Goal: Task Accomplishment & Management: Use online tool/utility

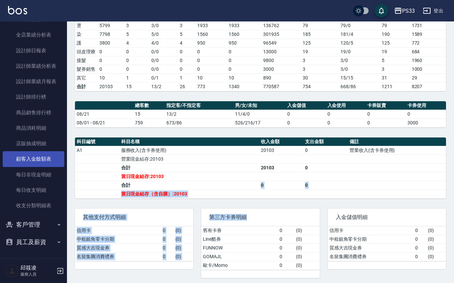
scroll to position [135, 0]
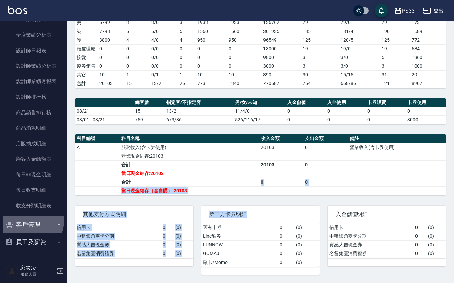
click at [29, 220] on button "客戶管理" at bounding box center [34, 224] width 62 height 17
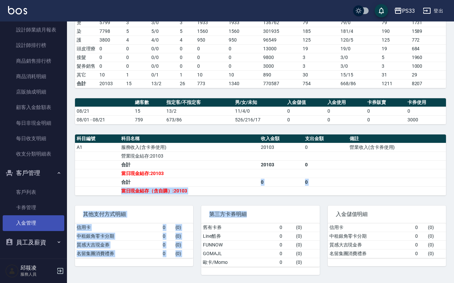
scroll to position [341, 0]
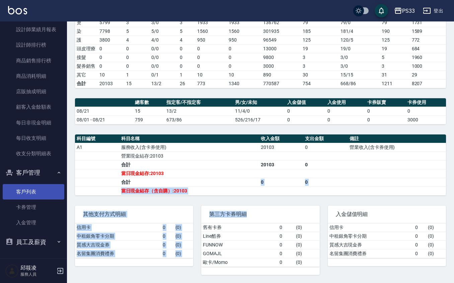
click at [32, 195] on link "客戶列表" at bounding box center [34, 191] width 62 height 15
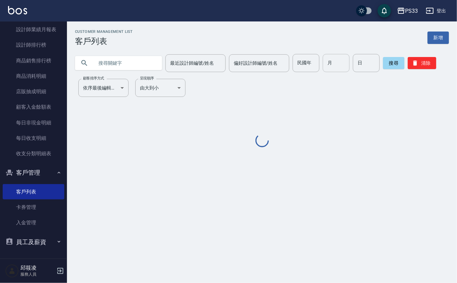
click at [327, 62] on input "月" at bounding box center [336, 63] width 27 height 18
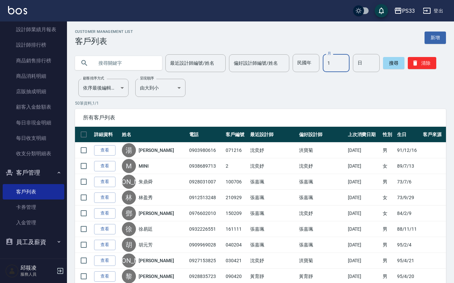
type input "1"
type input "21"
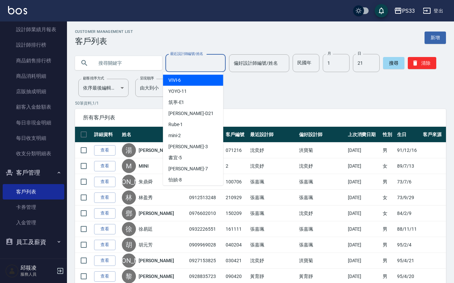
click at [197, 63] on input "最近設計師編號/姓名" at bounding box center [195, 63] width 54 height 12
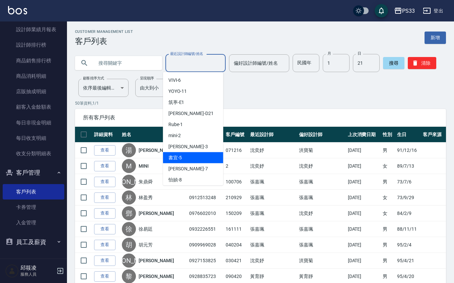
scroll to position [45, 0]
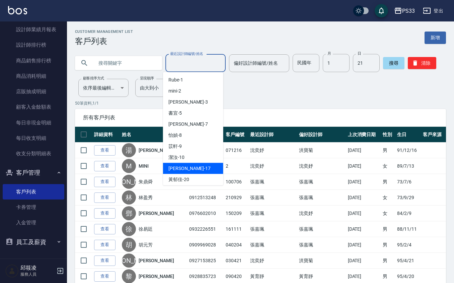
click at [181, 168] on span "[PERSON_NAME] -17" at bounding box center [189, 168] width 42 height 7
type input "[PERSON_NAME]-17"
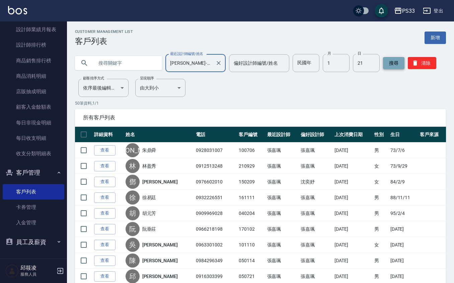
click at [397, 69] on button "搜尋" at bounding box center [393, 63] width 21 height 12
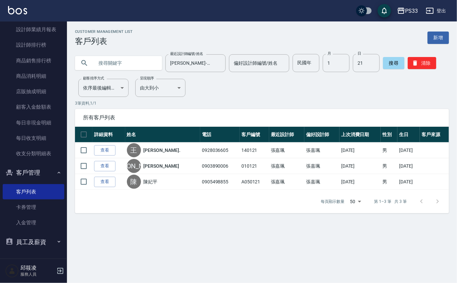
click at [175, 212] on div "每頁顯示數量 50 50 第 1–3 筆 共 3 筆" at bounding box center [262, 201] width 374 height 23
click at [217, 66] on icon "Clear" at bounding box center [218, 63] width 7 height 7
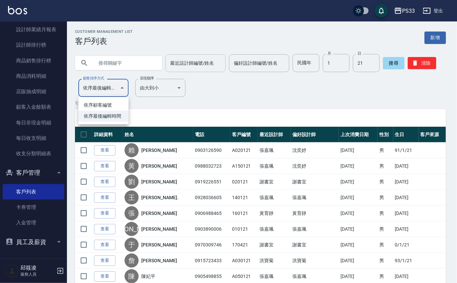
click at [114, 83] on body "PS33 登出 櫃檯作業 打帳單 帳單列表 掛單列表 營業儀表板 現金收支登錄 材料自購登錄 每日結帳 排班表 現場電腦打卡 預約管理 預約管理 單日預約紀錄…" at bounding box center [228, 189] width 457 height 378
click at [117, 105] on li "依序顧客編號" at bounding box center [103, 104] width 50 height 11
type input "NO"
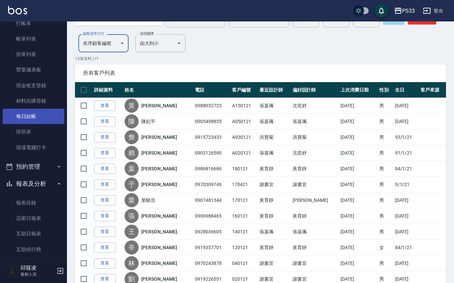
scroll to position [0, 0]
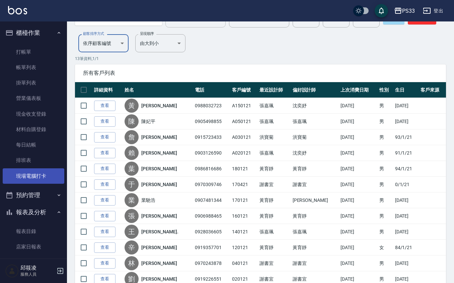
click at [41, 175] on link "現場電腦打卡" at bounding box center [34, 175] width 62 height 15
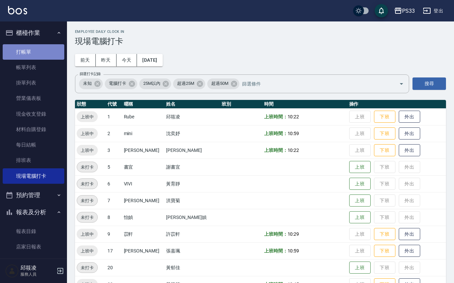
click at [48, 48] on link "打帳單" at bounding box center [34, 51] width 62 height 15
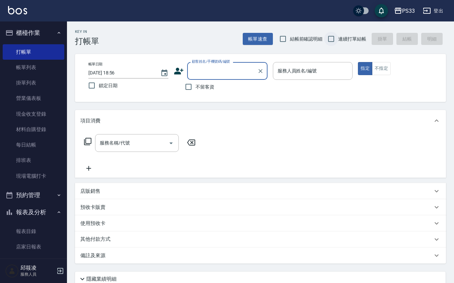
click at [330, 34] on input "連續打單結帳" at bounding box center [331, 39] width 14 height 14
checkbox input "true"
click at [179, 72] on icon at bounding box center [178, 71] width 9 height 7
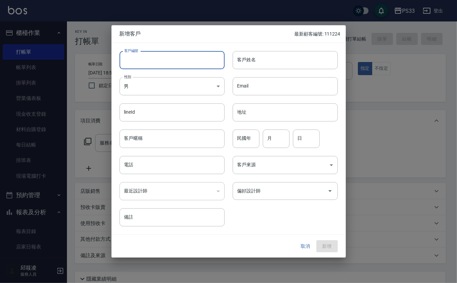
click at [173, 57] on input "客戶編號" at bounding box center [172, 60] width 105 height 18
type input "371111"
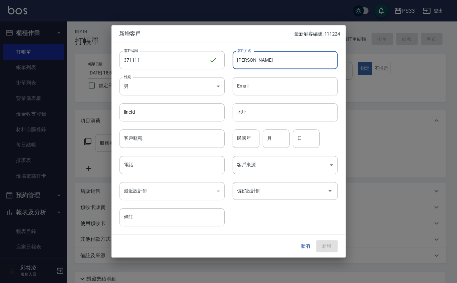
type input "[PERSON_NAME]"
type input "79"
type input "11"
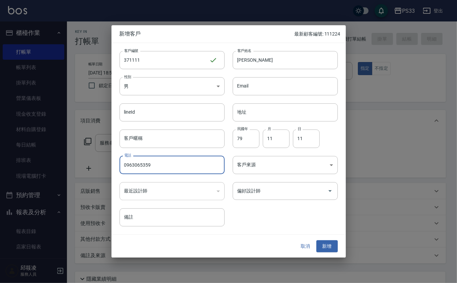
type input "0963065359"
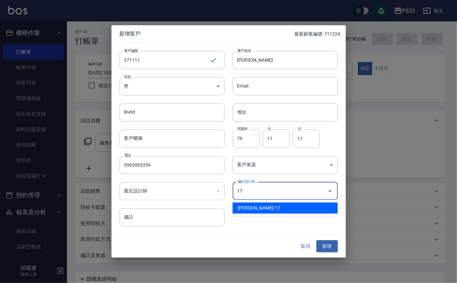
type input "張嘉珮"
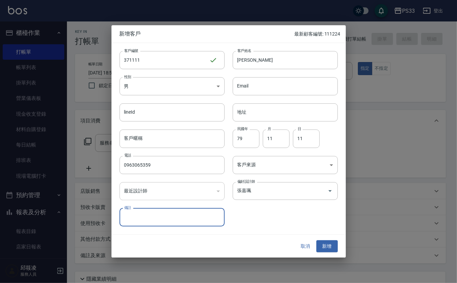
click at [316, 240] on button "新增" at bounding box center [326, 246] width 21 height 12
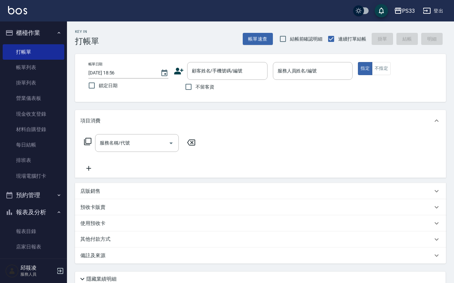
click at [181, 72] on icon at bounding box center [179, 71] width 10 height 10
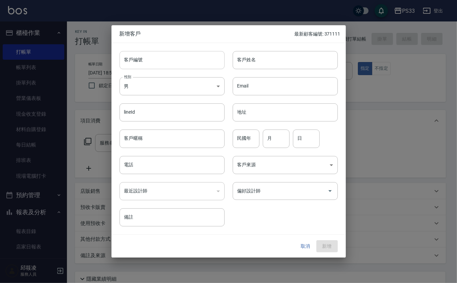
drag, startPoint x: 181, startPoint y: 72, endPoint x: 179, endPoint y: 63, distance: 8.5
click at [179, 63] on input "客戶編號" at bounding box center [172, 60] width 105 height 18
type input "180630"
type input "[PERSON_NAME]"
type input "96"
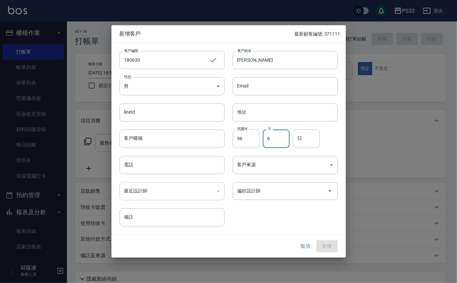
type input "6"
type input "30"
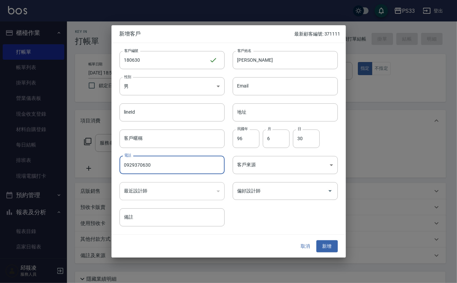
type input "0929370630"
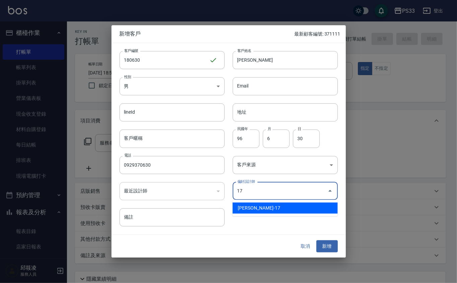
type input "張嘉珮"
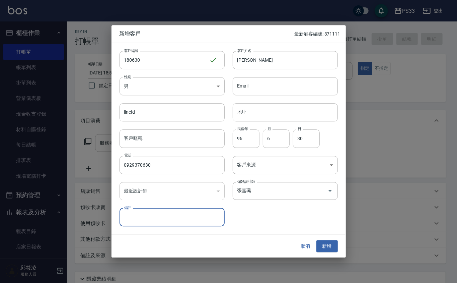
click at [316, 240] on button "新增" at bounding box center [326, 246] width 21 height 12
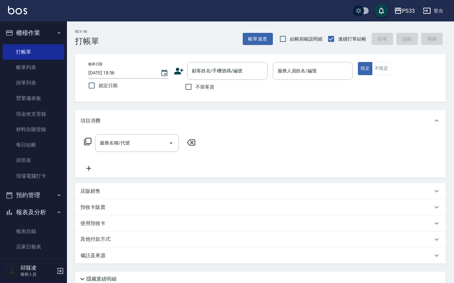
click at [177, 68] on icon at bounding box center [178, 71] width 9 height 7
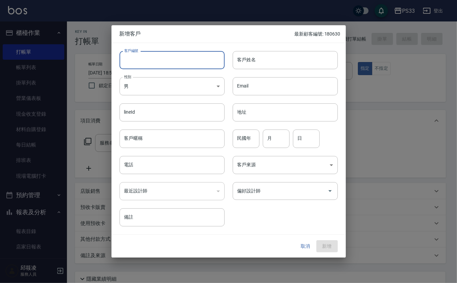
click at [177, 64] on input "客戶編號" at bounding box center [172, 60] width 105 height 18
type input "150629"
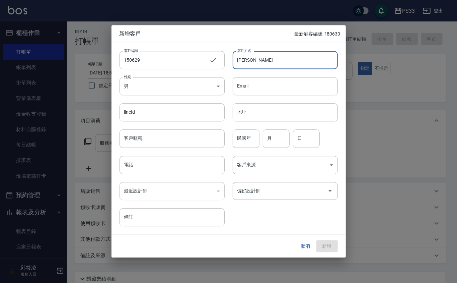
type input "[PERSON_NAME]"
type input "72"
type input "6"
type input "29"
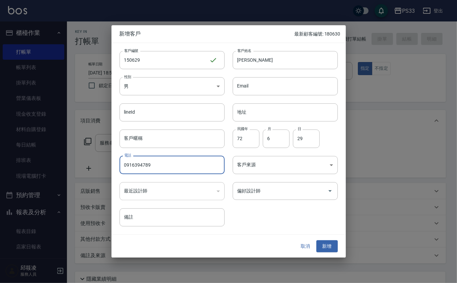
type input "0916394789"
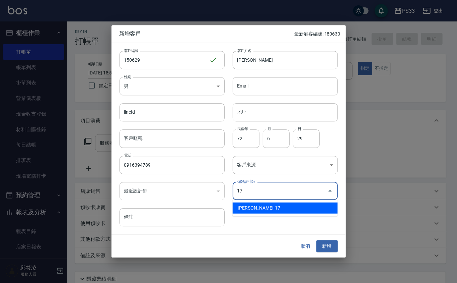
type input "張嘉珮"
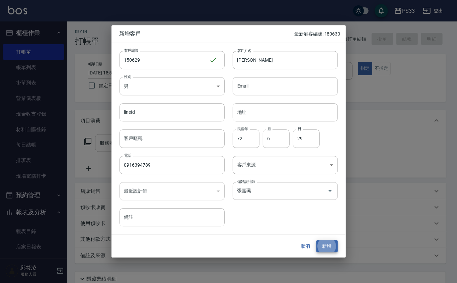
click at [316, 240] on button "新增" at bounding box center [326, 246] width 21 height 12
click at [147, 161] on input "0916394789" at bounding box center [172, 165] width 105 height 18
click at [307, 241] on button "取消" at bounding box center [305, 246] width 21 height 12
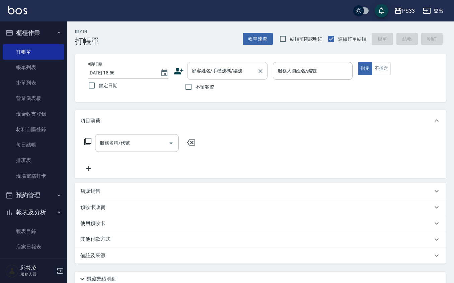
click at [201, 74] on input "顧客姓名/手機號碼/編號" at bounding box center [222, 71] width 64 height 12
paste input "0916394789"
type input "0916394789"
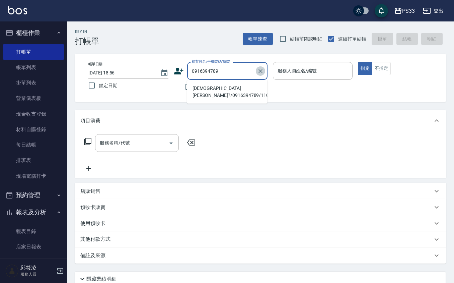
drag, startPoint x: 258, startPoint y: 70, endPoint x: 235, endPoint y: 66, distance: 23.5
click at [259, 69] on icon "Clear" at bounding box center [260, 71] width 7 height 7
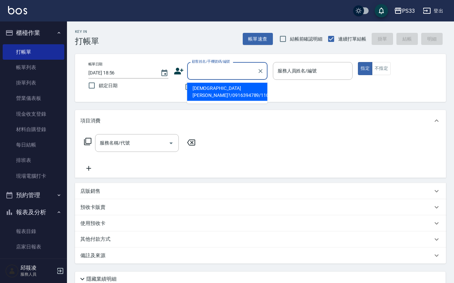
click at [179, 72] on icon at bounding box center [178, 71] width 9 height 7
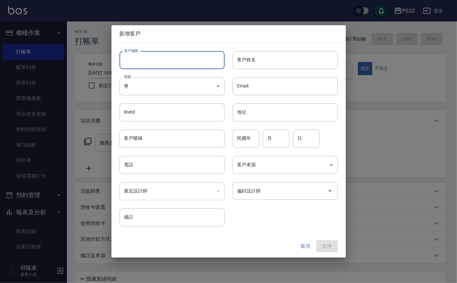
click at [175, 63] on input "客戶編號" at bounding box center [172, 60] width 105 height 18
type input "080102"
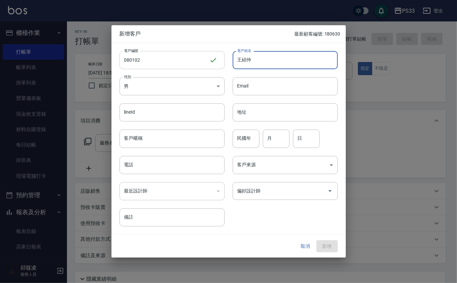
type input "王紹仲"
type input "87"
type input "1"
type input "2"
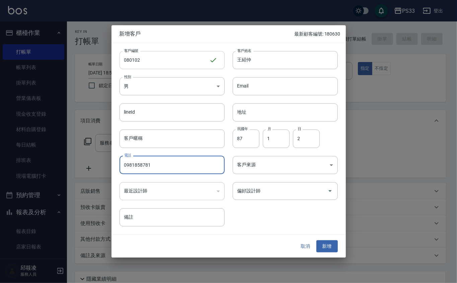
type input "0981858781"
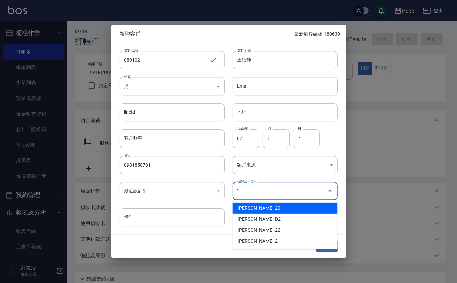
type input "黃郁佳"
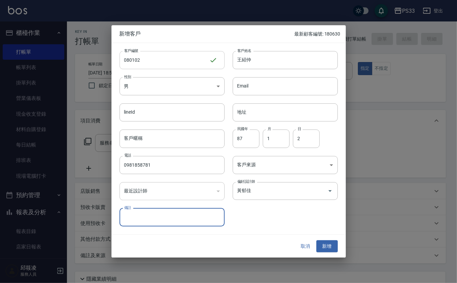
click at [316, 240] on button "新增" at bounding box center [326, 246] width 21 height 12
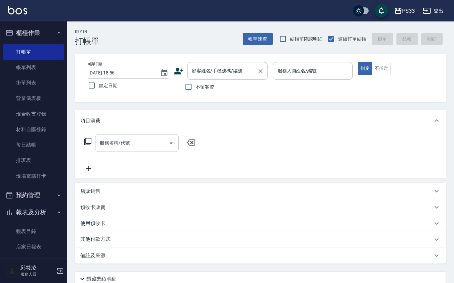
click at [196, 68] on input "顧客姓名/手機號碼/編號" at bounding box center [222, 71] width 64 height 12
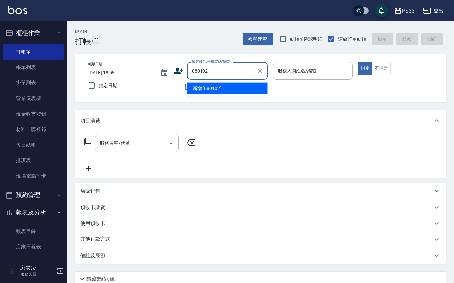
type input "080102"
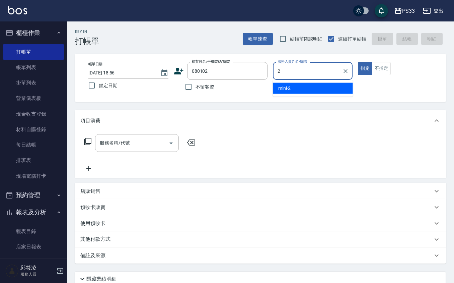
type input "mini-2"
type button "true"
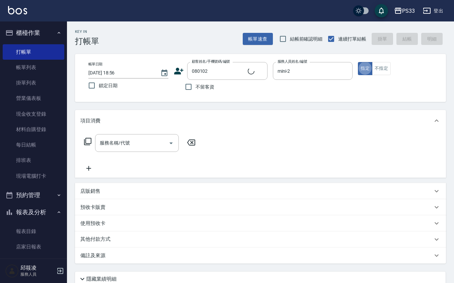
type input "[PERSON_NAME]/0981858781/080102"
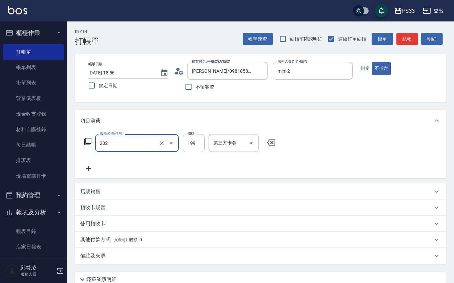
type input "不指定單剪(202)"
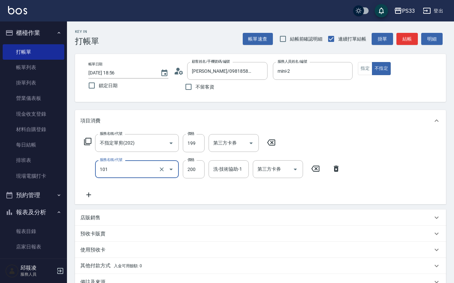
type input "洗髮(101)"
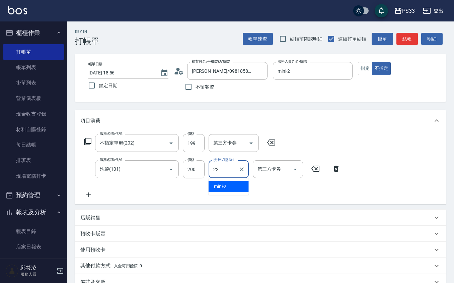
type input "[PERSON_NAME]-22"
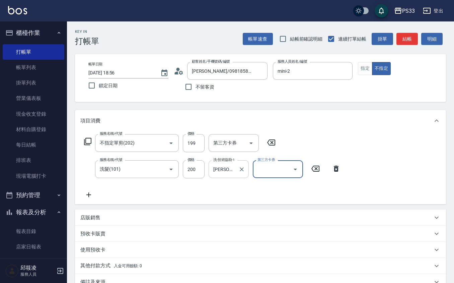
click at [240, 167] on icon "Clear" at bounding box center [241, 169] width 7 height 7
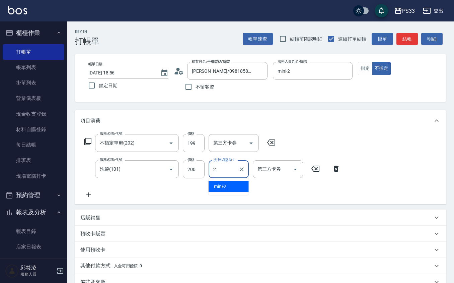
type input "mini-2"
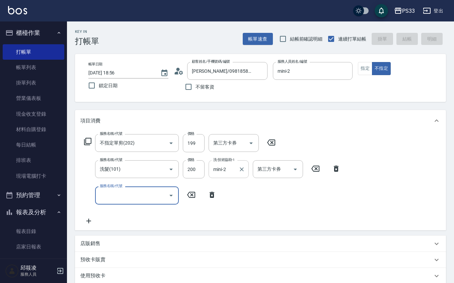
type input "[DATE] 19:10"
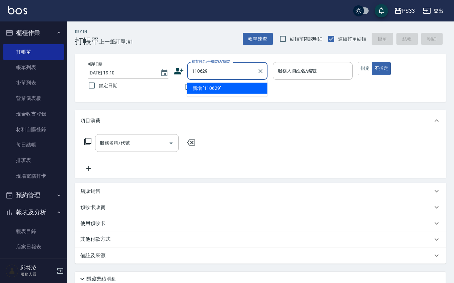
type input "110629"
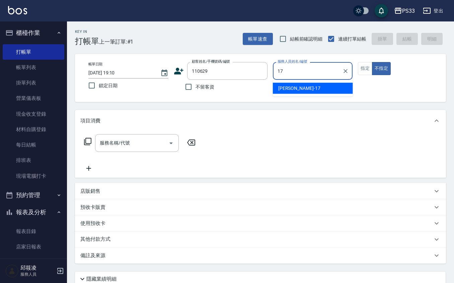
type input "[PERSON_NAME]-17"
type button "false"
type input "[DEMOGRAPHIC_DATA][PERSON_NAME]?/0916394789/110629"
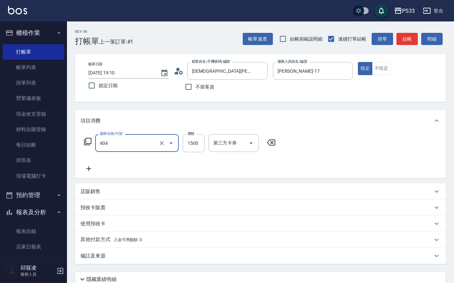
type input "設計染髮(404)"
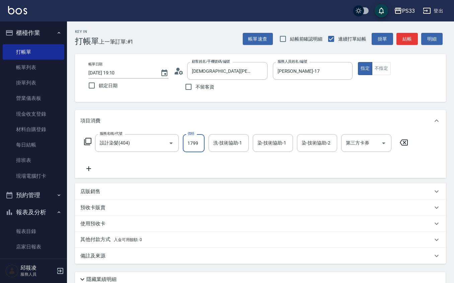
type input "1799"
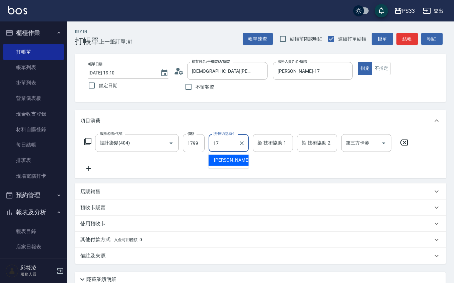
type input "[PERSON_NAME]-17"
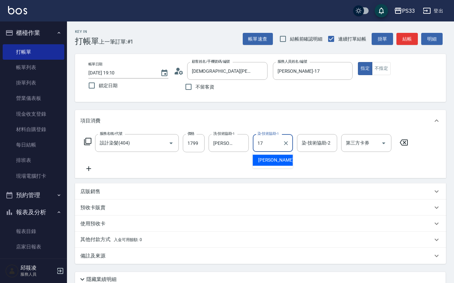
type input "[PERSON_NAME]-17"
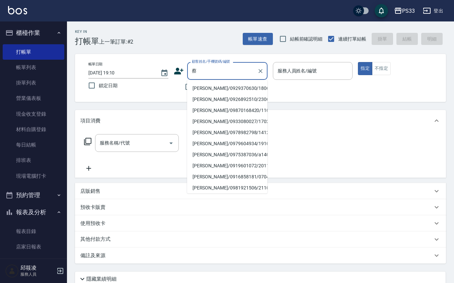
click at [240, 85] on li "[PERSON_NAME]/0929370630/180630" at bounding box center [227, 88] width 80 height 11
type input "[PERSON_NAME]/0929370630/180630"
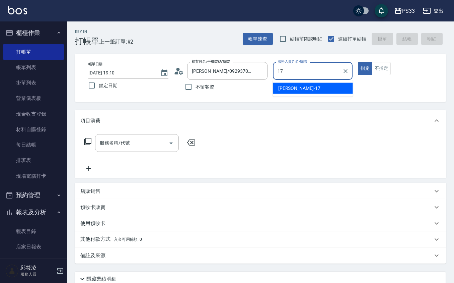
type input "[PERSON_NAME]-17"
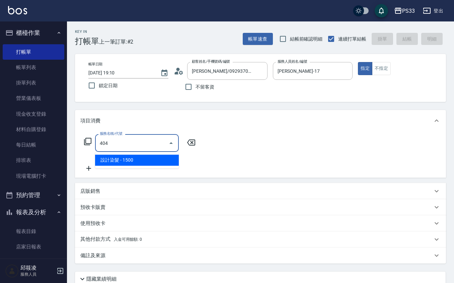
type input "設計染髮(404)"
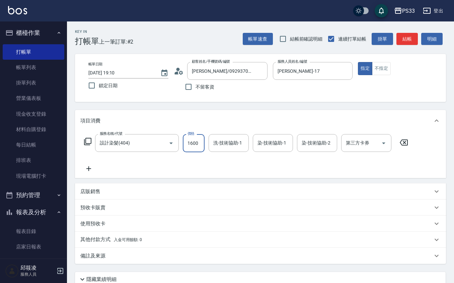
type input "1600"
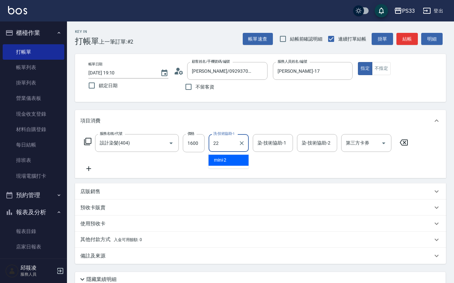
type input "[PERSON_NAME]-22"
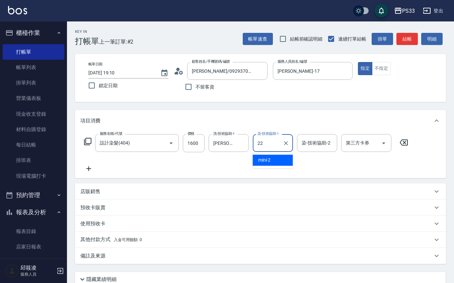
type input "[PERSON_NAME]-22"
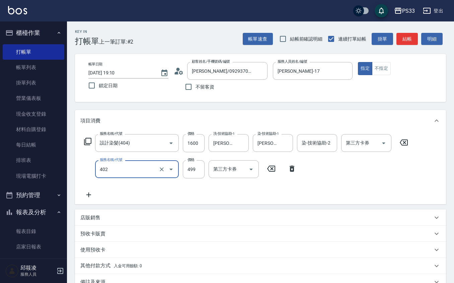
type input "10束挑染(402)"
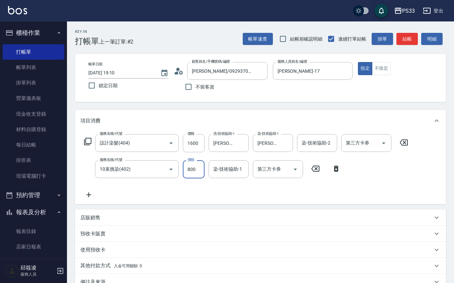
type input "800"
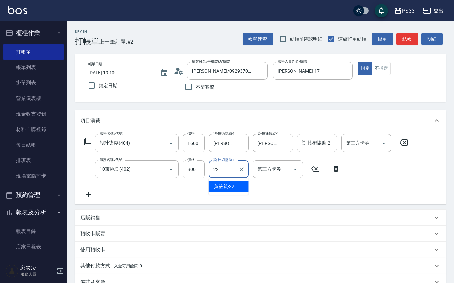
type input "[PERSON_NAME]-22"
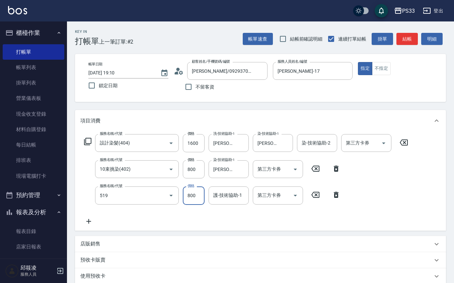
type input "C2花漾深層護髮/新(519)"
type input "1200"
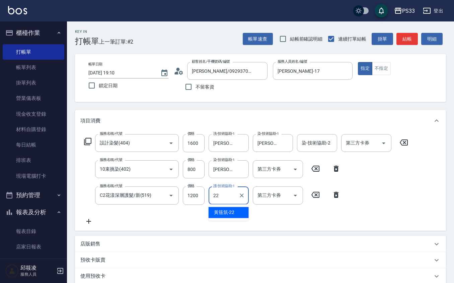
type input "[PERSON_NAME]-22"
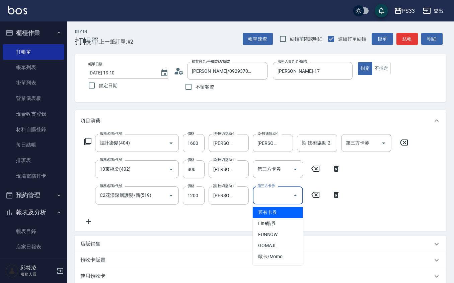
type input "舊有卡券"
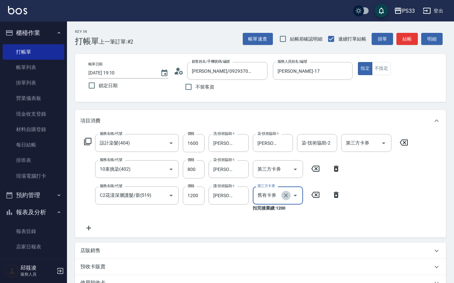
click at [283, 194] on button "Clear" at bounding box center [285, 195] width 9 height 9
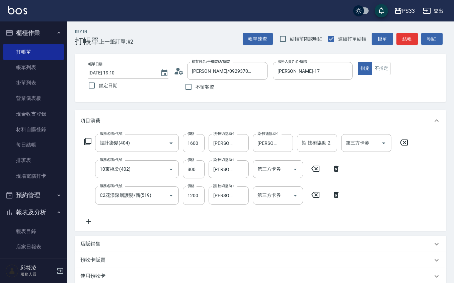
click at [86, 222] on icon at bounding box center [88, 221] width 17 height 8
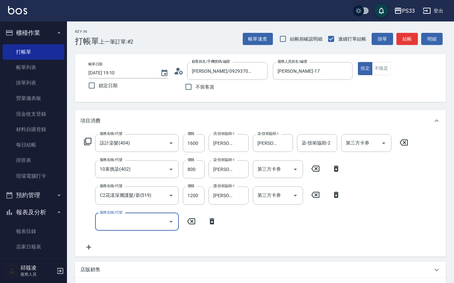
click at [116, 224] on input "服務名稱/代號" at bounding box center [132, 222] width 68 height 12
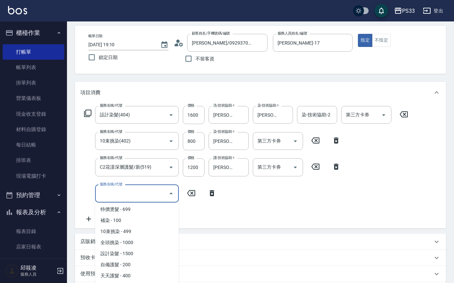
scroll to position [133, 0]
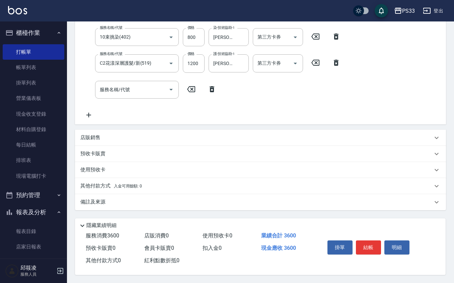
click at [77, 117] on div "服務名稱/代號 設計染髮(404) 服務名稱/代號 價格 1600 價格 洗-技術協助-1 [PERSON_NAME]-22 洗-技術協助-1 染-技術協助-…" at bounding box center [260, 61] width 371 height 125
click at [98, 136] on p "店販銷售" at bounding box center [90, 137] width 20 height 7
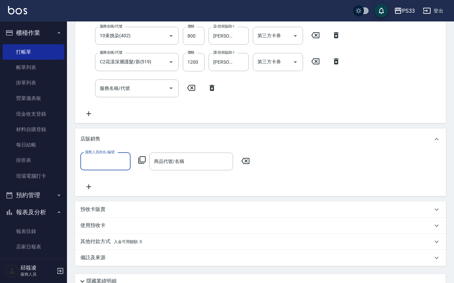
scroll to position [0, 0]
type input "[PERSON_NAME]-17"
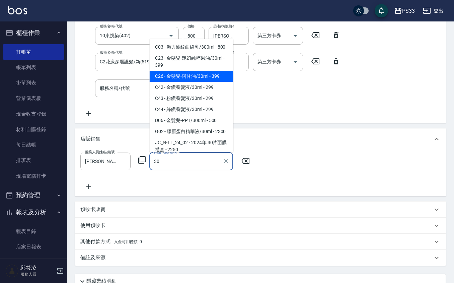
type input "金髮兒-阿甘油/30ml"
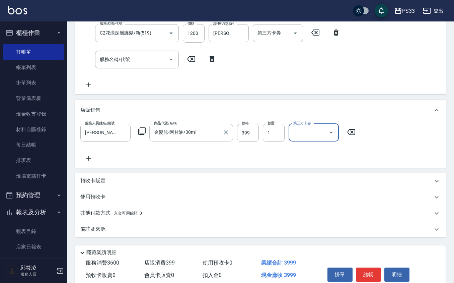
scroll to position [191, 0]
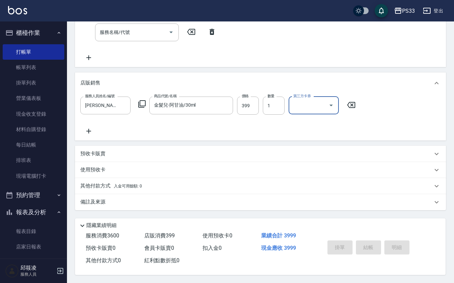
type input "[DATE] 19:11"
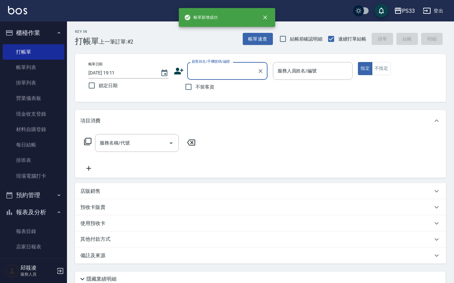
scroll to position [0, 0]
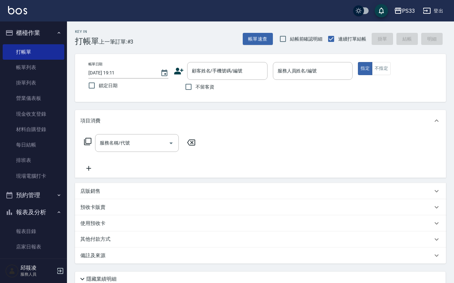
click at [175, 69] on icon at bounding box center [179, 71] width 10 height 10
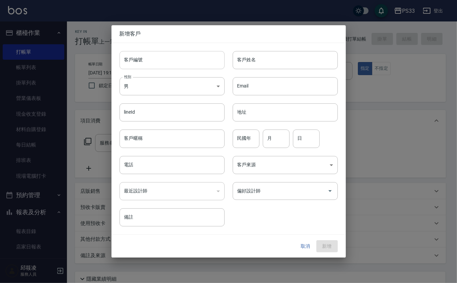
click at [177, 60] on input "客戶編號" at bounding box center [172, 60] width 105 height 18
type input "371111"
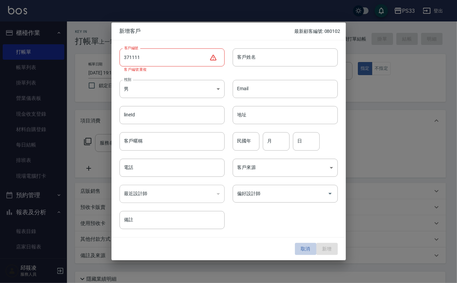
drag, startPoint x: 306, startPoint y: 252, endPoint x: 282, endPoint y: 203, distance: 54.7
click at [306, 251] on button "取消" at bounding box center [305, 248] width 21 height 12
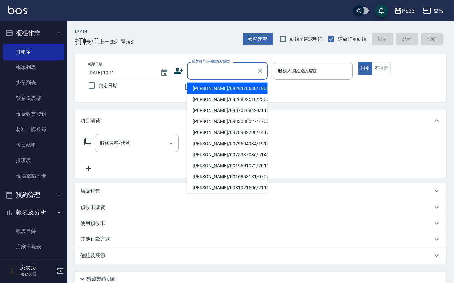
click at [219, 67] on input "顧客姓名/手機號碼/編號" at bounding box center [222, 71] width 64 height 12
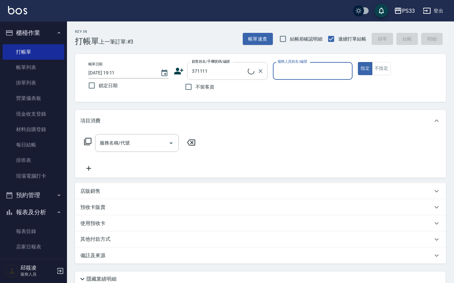
type input "[PERSON_NAME]/0963065359/371111"
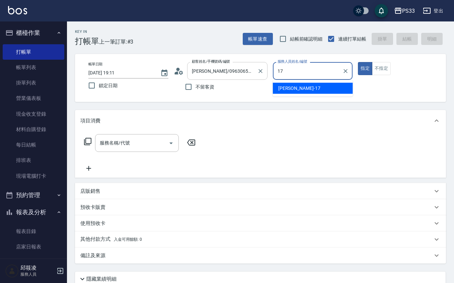
type input "[PERSON_NAME]-17"
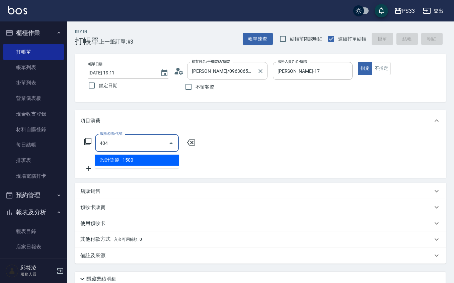
type input "設計染髮(404)"
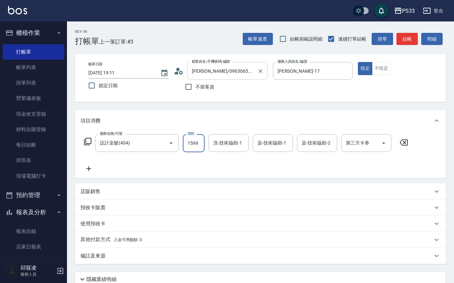
type input "1599"
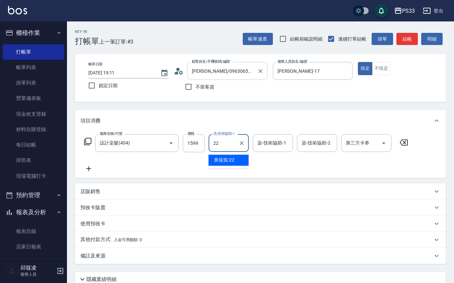
type input "[PERSON_NAME]-22"
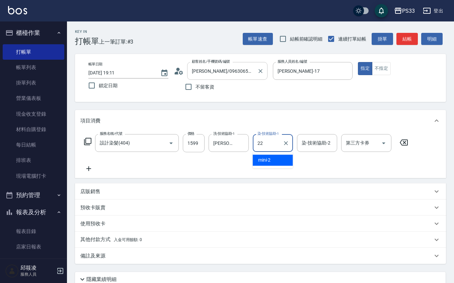
type input "[PERSON_NAME]-22"
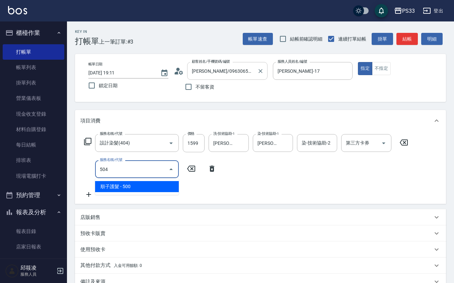
type input "順子護髮(504)"
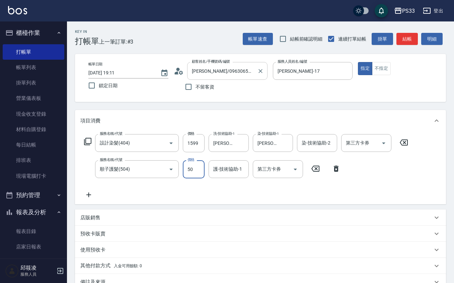
type input "500"
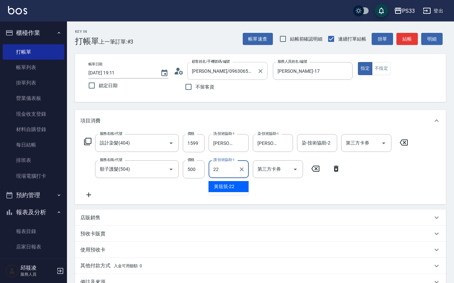
type input "[PERSON_NAME]-22"
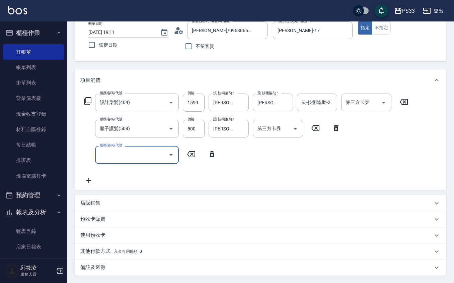
scroll to position [107, 0]
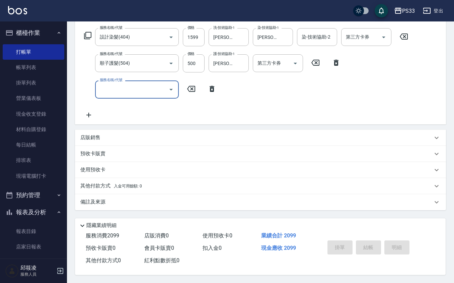
type input "[DATE] 19:12"
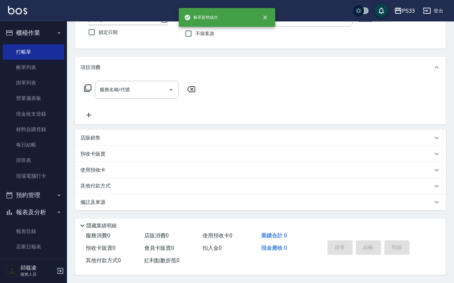
scroll to position [0, 0]
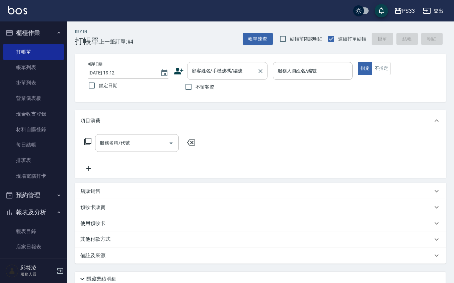
click at [194, 77] on div "顧客姓名/手機號碼/編號" at bounding box center [227, 71] width 80 height 18
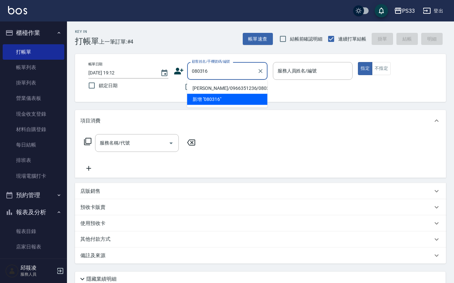
type input "[PERSON_NAME]/0966351236/080316"
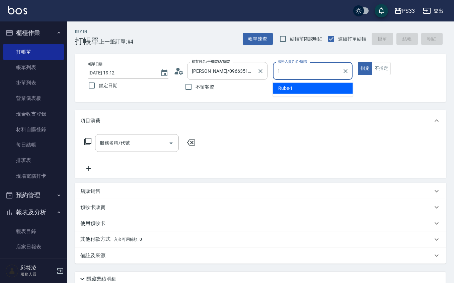
type input "Rube-1"
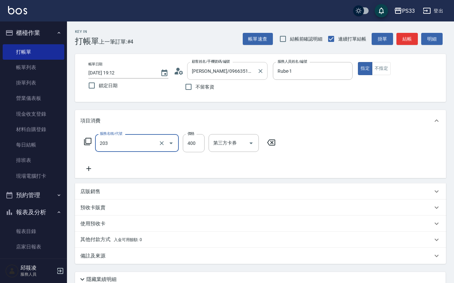
type input "指定單剪(203)"
type input "200"
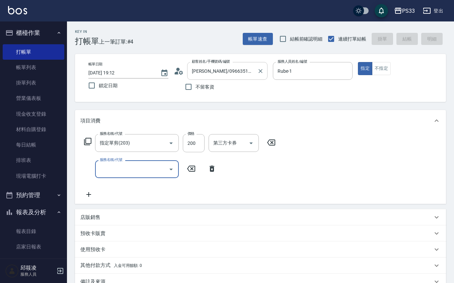
type input "[DATE] 19:16"
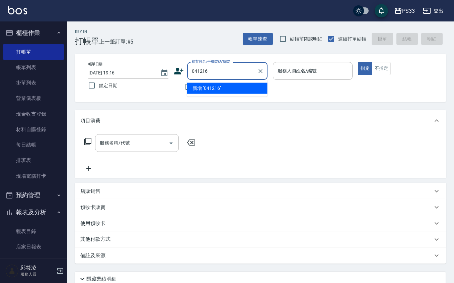
type input "041216"
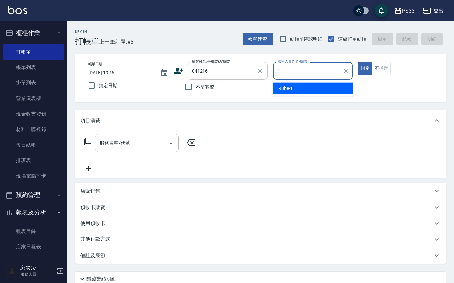
type input "Rube-1"
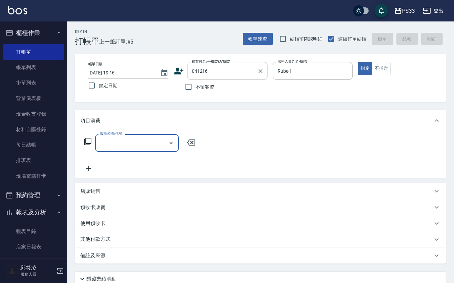
type input "[PERSON_NAME]/0939949113/041216"
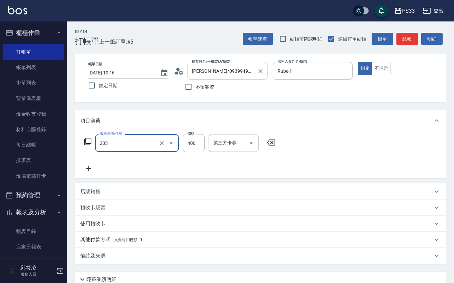
type input "指定單剪(203)"
type input "200"
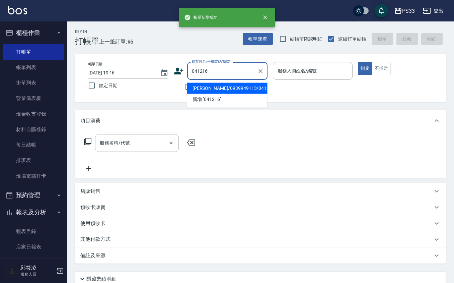
type input "[PERSON_NAME]/0939949113/041216"
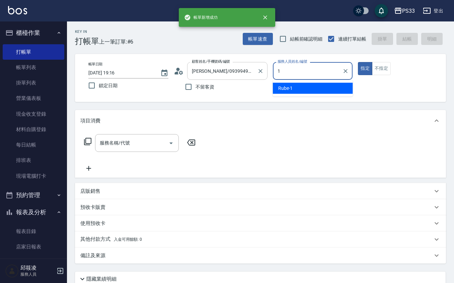
type input "Rube-1"
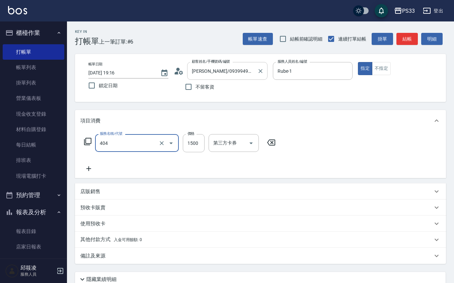
type input "設計染髮(404)"
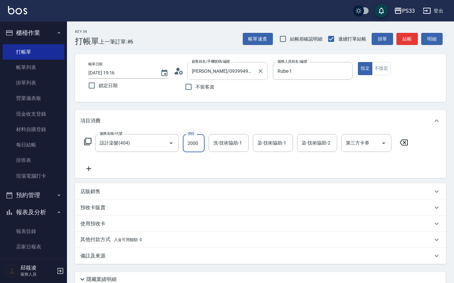
type input "2000"
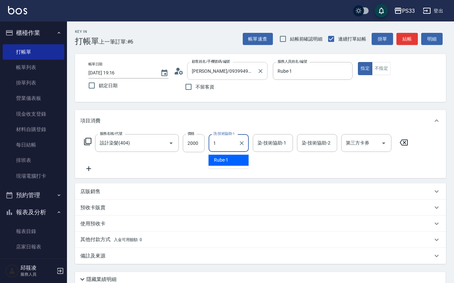
type input "Rube-1"
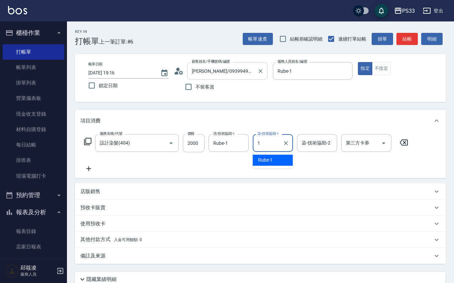
type input "Rube-1"
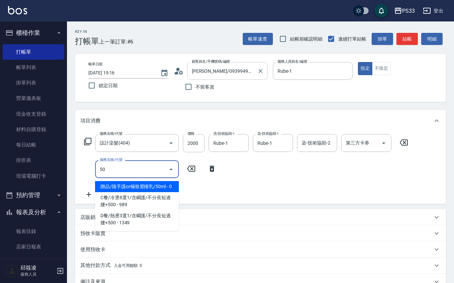
type input "5"
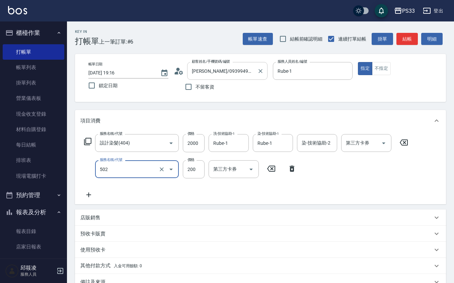
type input "自備護髮(502)"
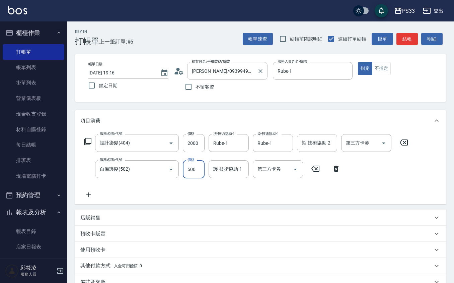
type input "500"
type input "Rube-1"
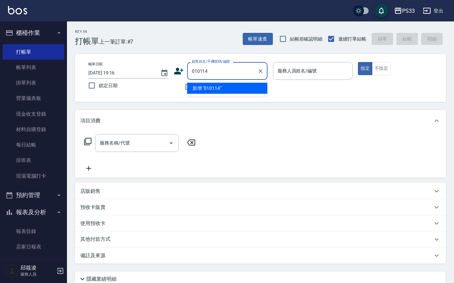
type input "010114"
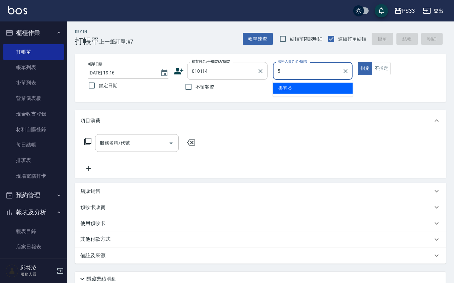
type input "書宜-5"
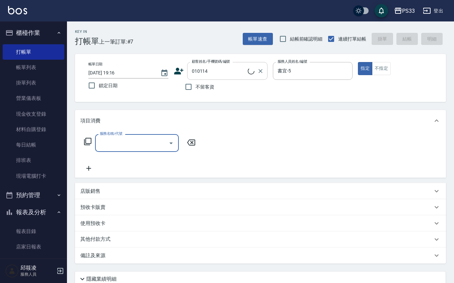
type input "[PERSON_NAME]/0916583873/010114"
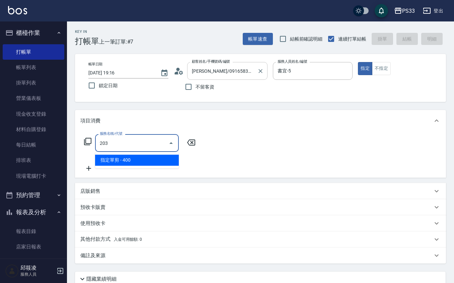
type input "指定單剪(203)"
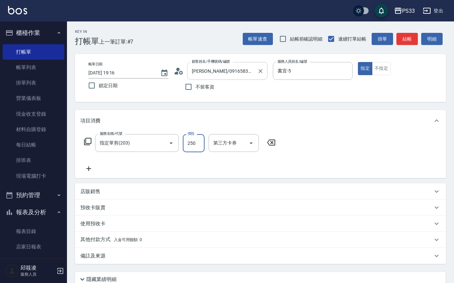
type input "250"
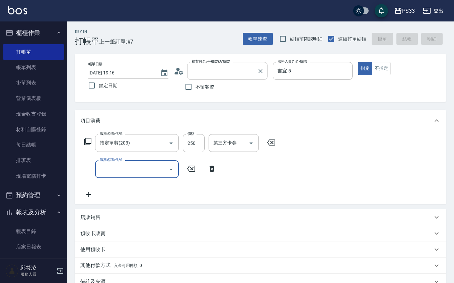
type input "[DATE] 19:17"
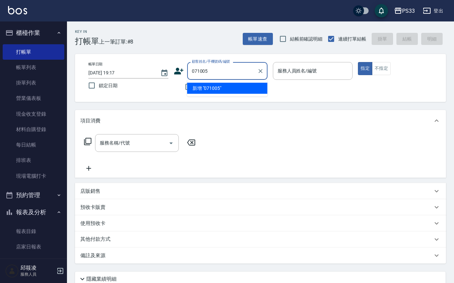
type input "071005"
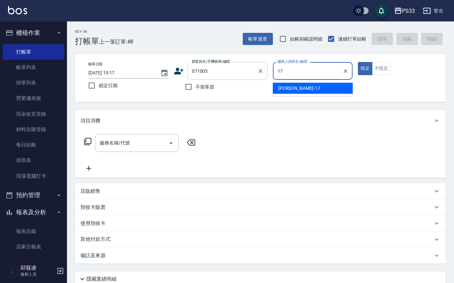
type input "[PERSON_NAME]-17"
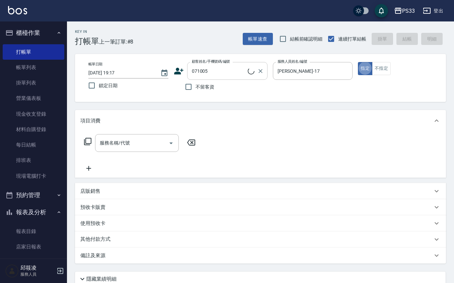
type input "[PERSON_NAME]/0930594355/071005"
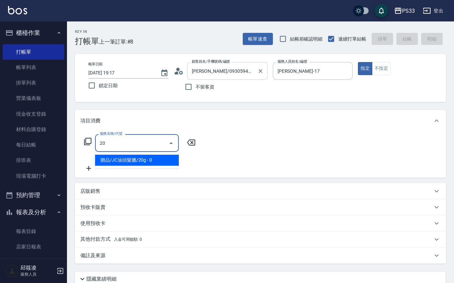
type input "贈品/JC油頭髮臘/20g(1008)"
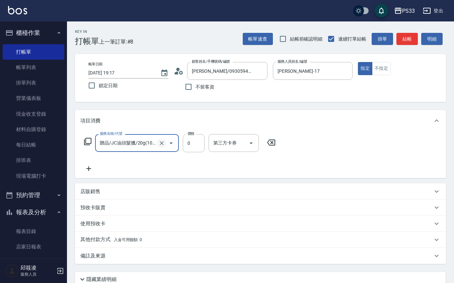
click at [164, 141] on icon "Clear" at bounding box center [161, 143] width 7 height 7
type input "指定單剪(203)"
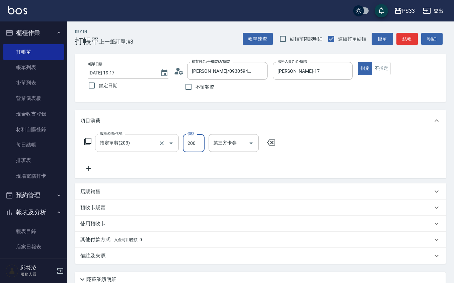
type input "200"
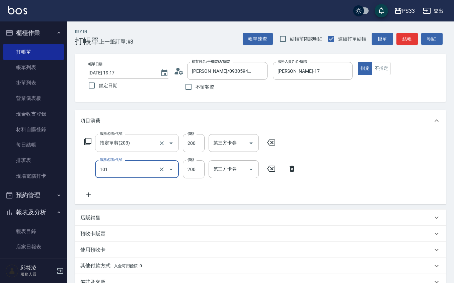
type input "洗髮(101)"
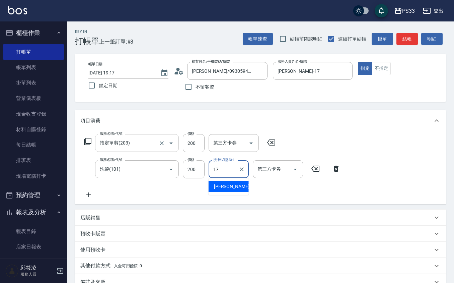
type input "[PERSON_NAME]-17"
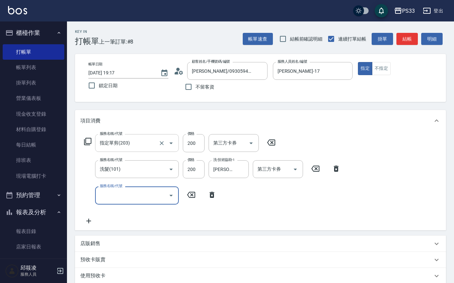
type input "1"
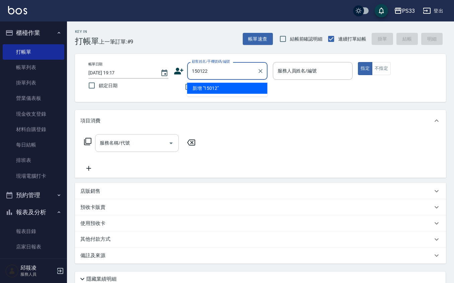
type input "150122"
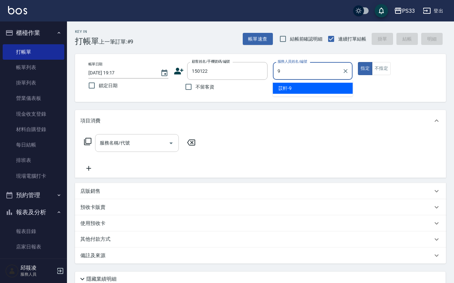
type input "苡軒-9"
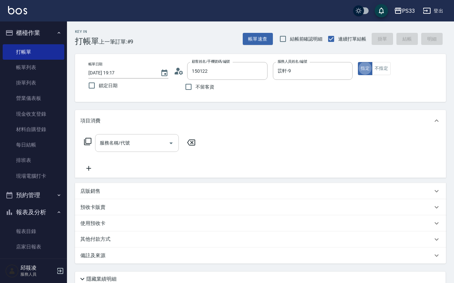
type input "[PERSON_NAME]/0920719653/150122"
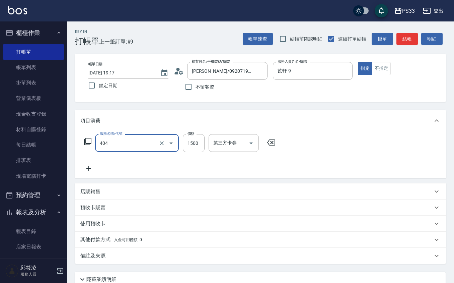
type input "設計染髮(404)"
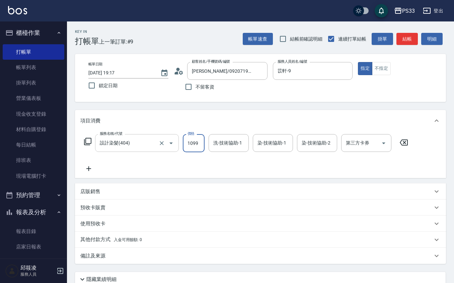
type input "1099"
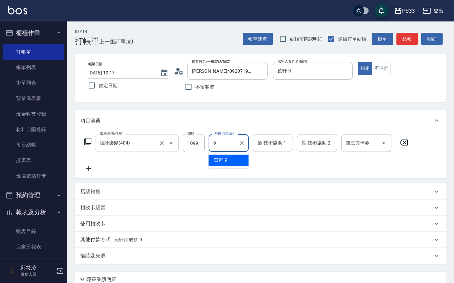
type input "苡軒-9"
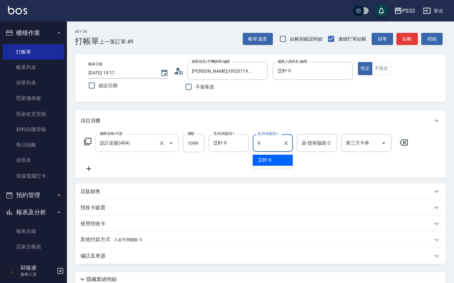
type input "苡軒-9"
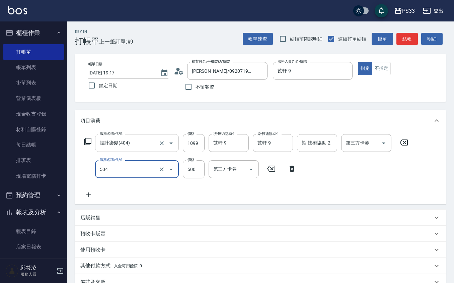
type input "順子護髮(504)"
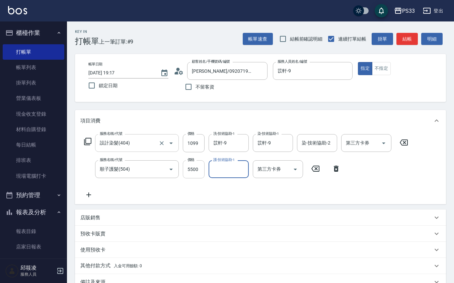
click at [189, 170] on input "5500" at bounding box center [194, 169] width 22 height 18
type input "500"
type input "苡軒-9"
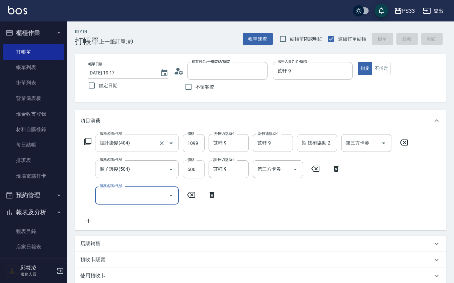
type input "[DATE] 19:18"
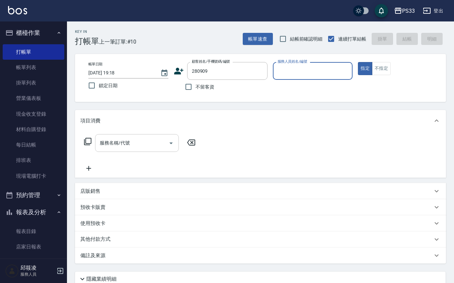
type input "280909"
type input "9"
type input "[PERSON_NAME]/0919305232/280909"
type input "苡軒-9"
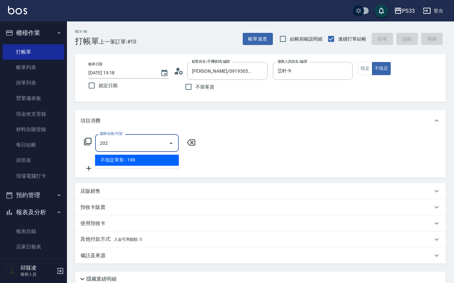
type input "不指定單剪(202)"
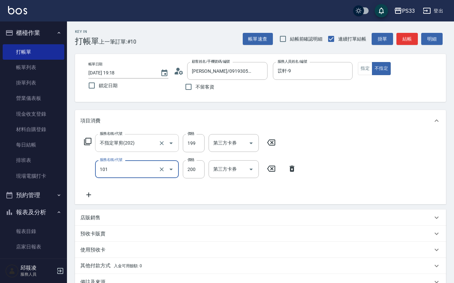
type input "洗髮(101)"
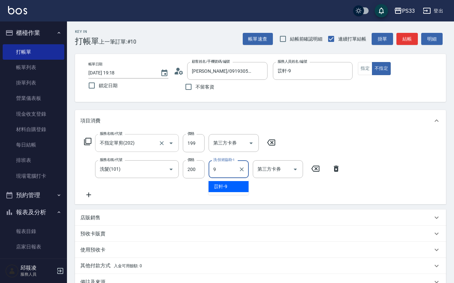
type input "苡軒-9"
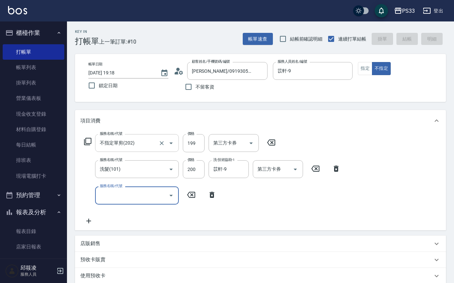
type input "[DATE] 19:21"
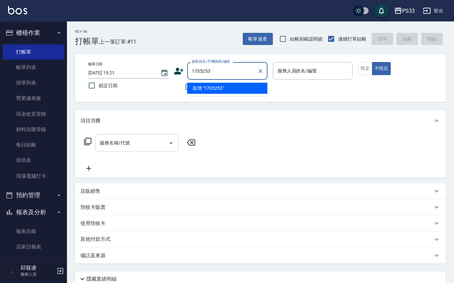
type input "1705253"
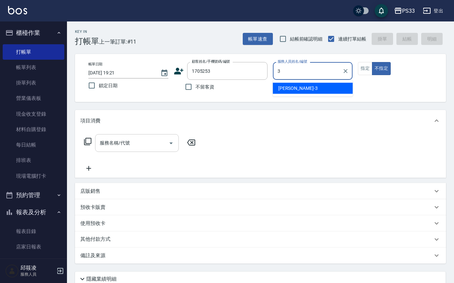
type input "[PERSON_NAME]-3"
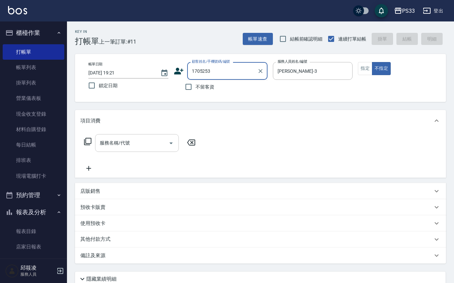
click at [224, 69] on input "1705253" at bounding box center [222, 71] width 64 height 12
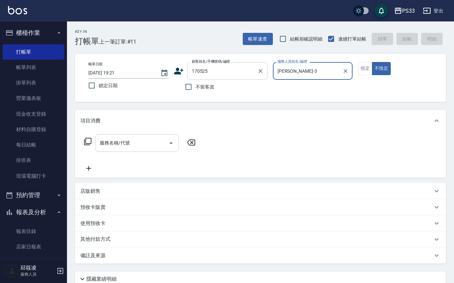
click at [372, 62] on button "不指定" at bounding box center [381, 68] width 19 height 13
type input "傅烯[PERSON_NAME]/0981559719/170525"
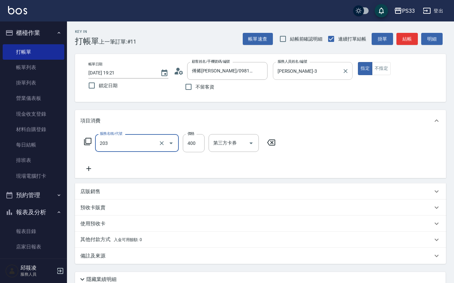
type input "指定單剪(203)"
type input "200"
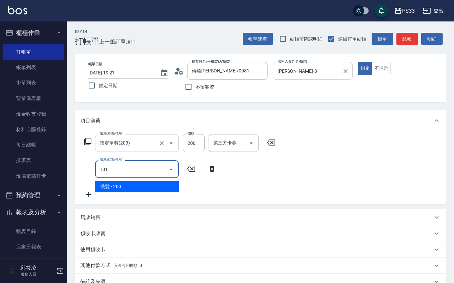
type input "洗髮(101)"
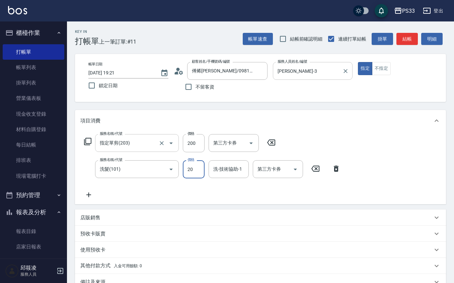
type input "200"
type input "[PERSON_NAME]-3"
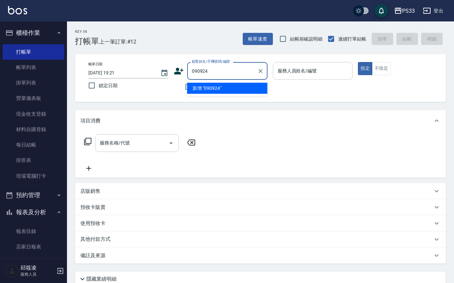
type input "090924"
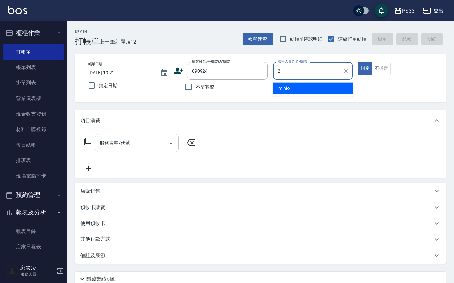
type input "mini-2"
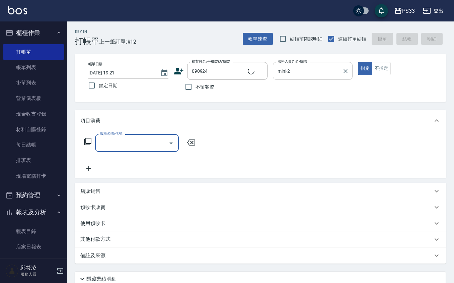
type input "紀承譯/0901052989/090924"
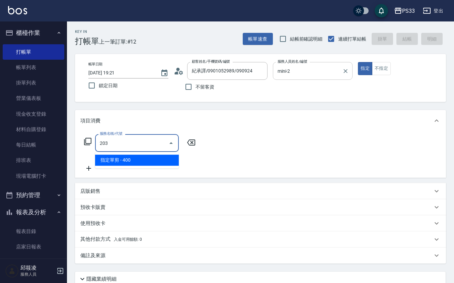
type input "指定單剪(203)"
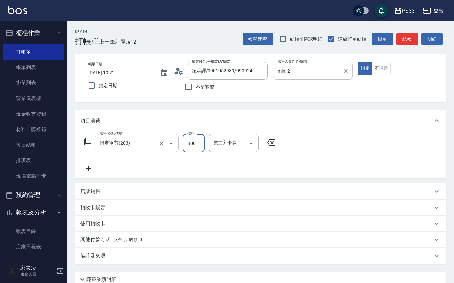
type input "300"
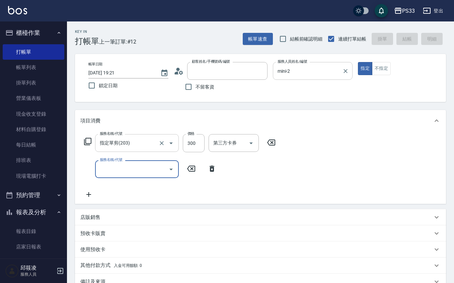
type input "[DATE] 19:22"
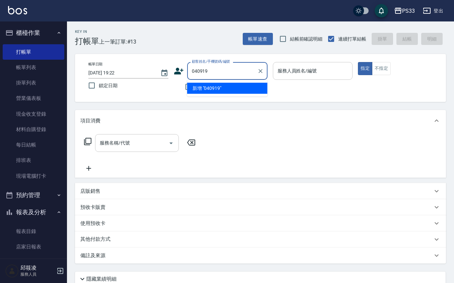
type input "040919"
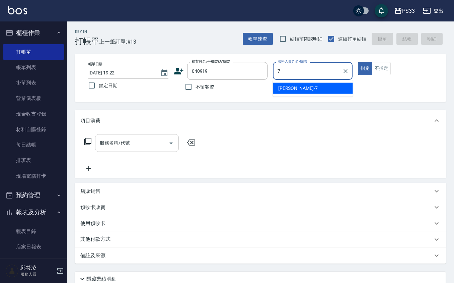
type input "Joann-7"
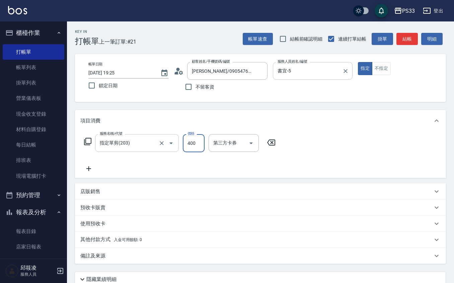
click at [188, 146] on input "400" at bounding box center [194, 143] width 22 height 18
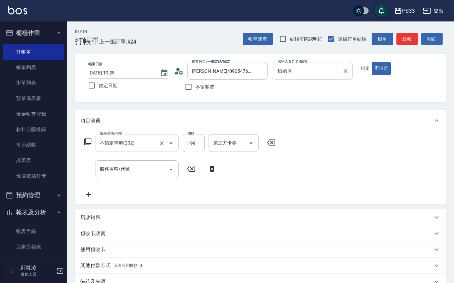
click at [206, 32] on div "Key In 打帳單 上一筆訂單:#24 帳單速查 結帳前確認明細 連續打單結帳 掛單 結帳 明細" at bounding box center [256, 33] width 379 height 24
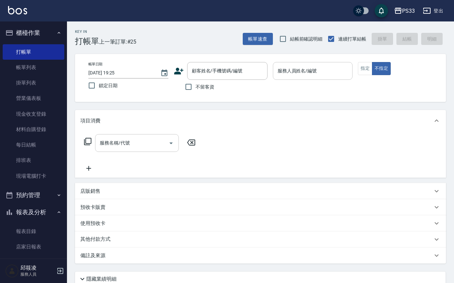
click at [178, 67] on icon at bounding box center [179, 71] width 10 height 10
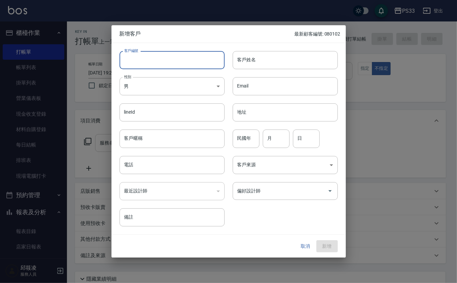
click at [179, 65] on input "客戶編號" at bounding box center [172, 60] width 105 height 18
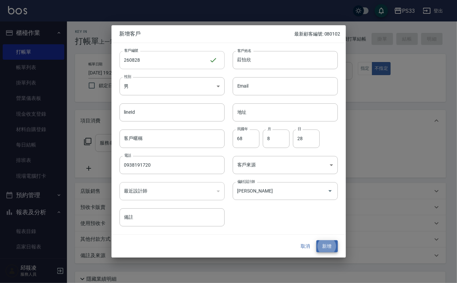
click at [316, 240] on button "新增" at bounding box center [326, 246] width 21 height 12
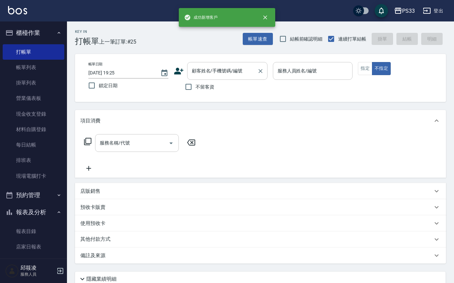
click at [204, 70] on input "顧客姓名/手機號碼/編號" at bounding box center [222, 71] width 64 height 12
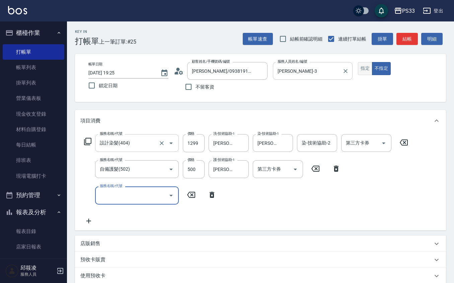
click at [362, 75] on button "指定" at bounding box center [365, 68] width 14 height 13
